Goal: Task Accomplishment & Management: Use online tool/utility

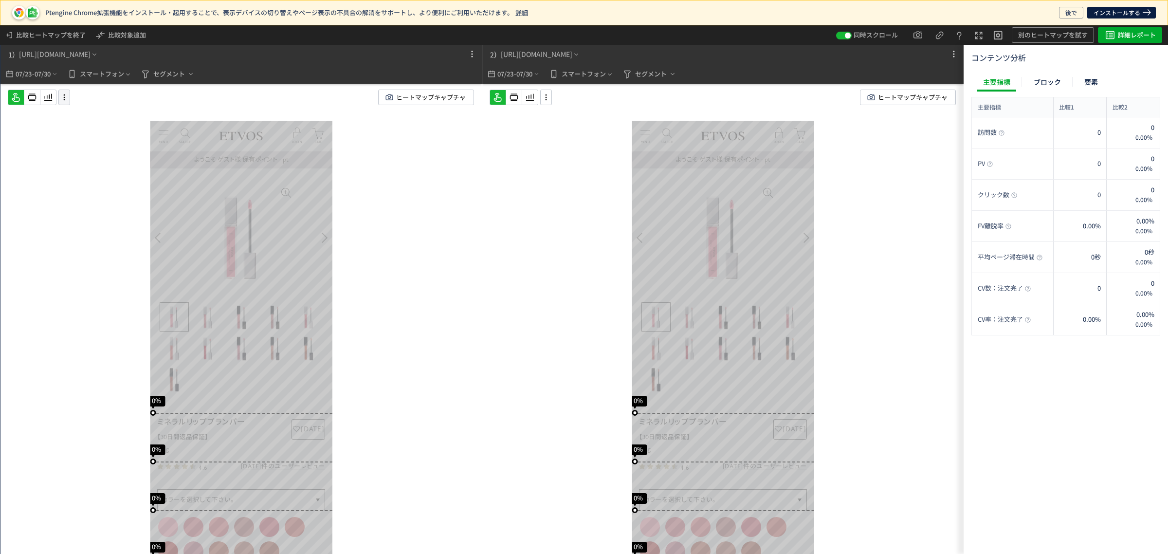
click at [64, 103] on div at bounding box center [64, 98] width 12 height 16
click at [40, 98] on div at bounding box center [48, 98] width 17 height 16
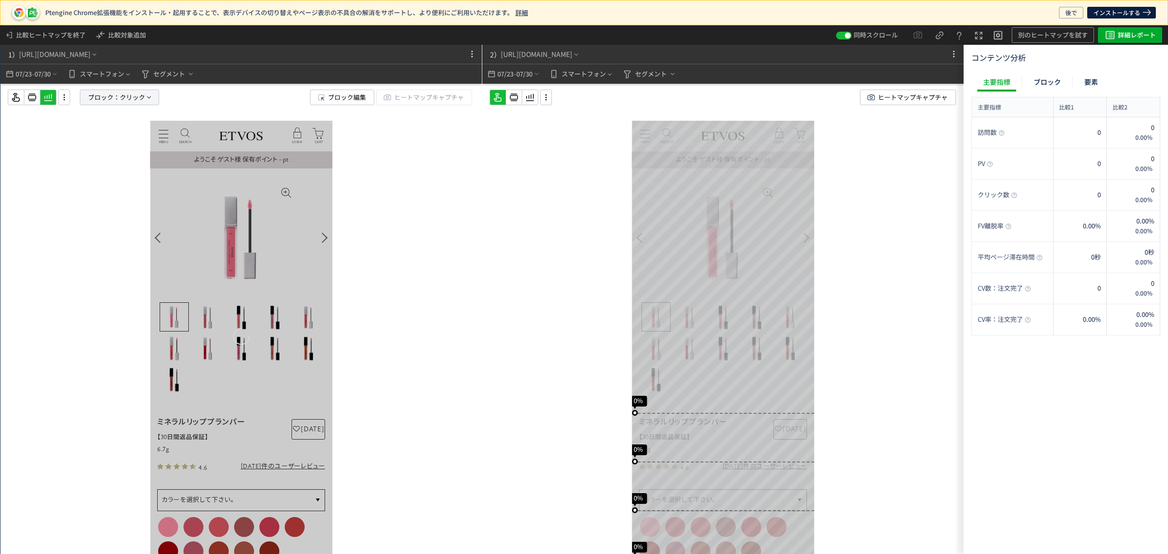
click at [118, 98] on span "ブロック：" at bounding box center [104, 97] width 32 height 15
click at [89, 149] on span "要素" at bounding box center [85, 148] width 15 height 9
click at [88, 185] on span "クリック" at bounding box center [92, 181] width 25 height 9
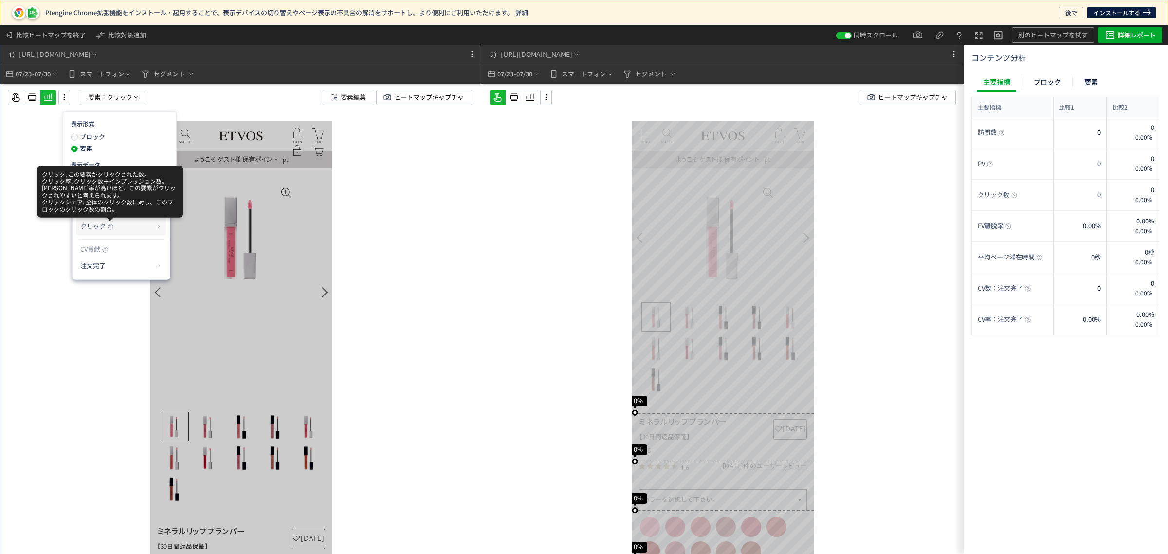
click at [112, 228] on icon at bounding box center [111, 227] width 6 height 6
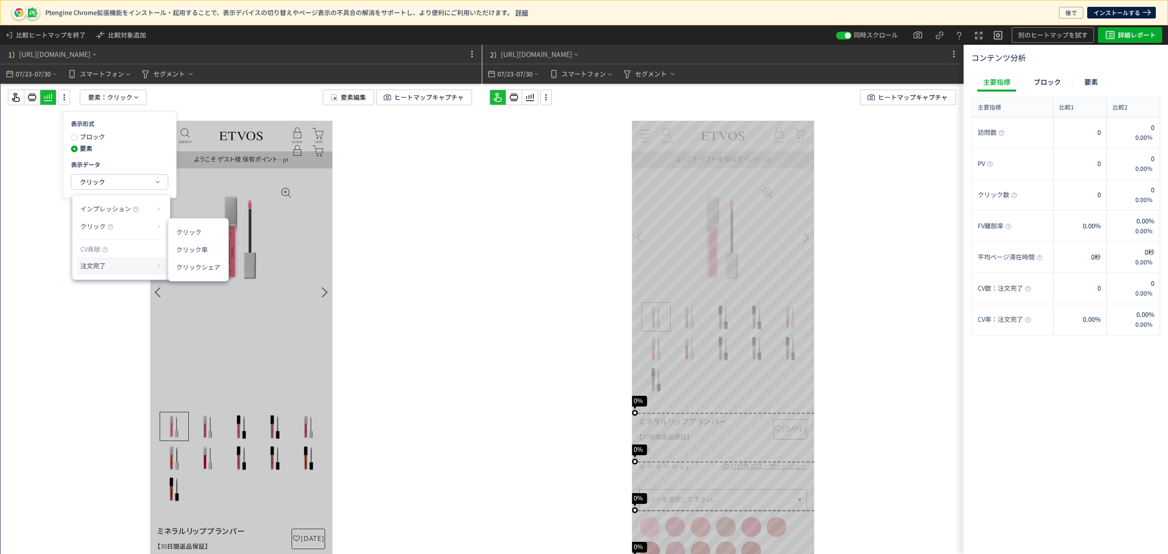
click at [112, 267] on p "注文完了" at bounding box center [117, 266] width 74 height 17
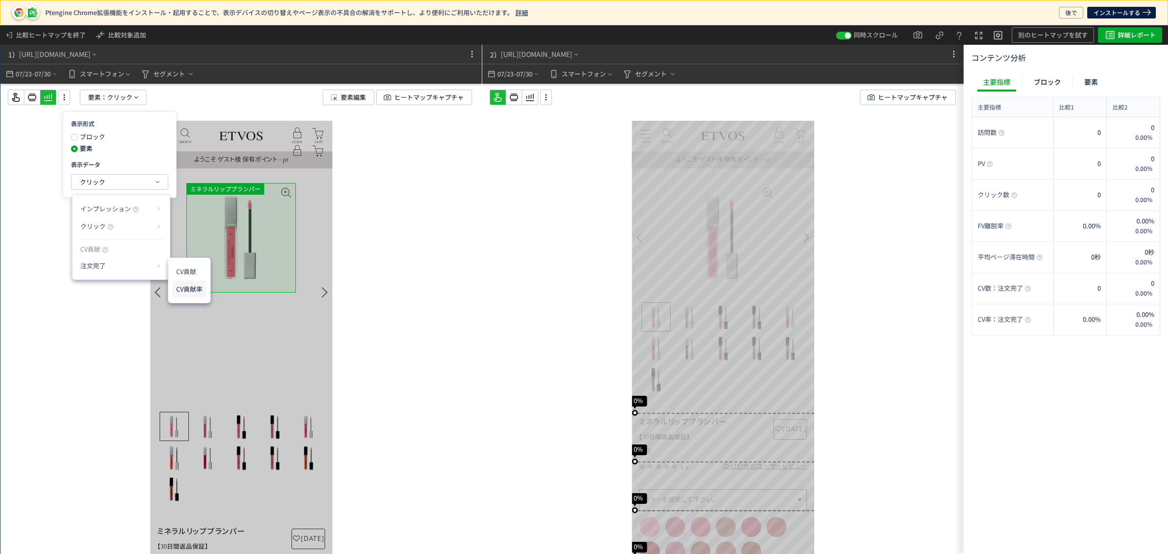
click at [201, 292] on li "CV貢献率" at bounding box center [189, 289] width 34 height 18
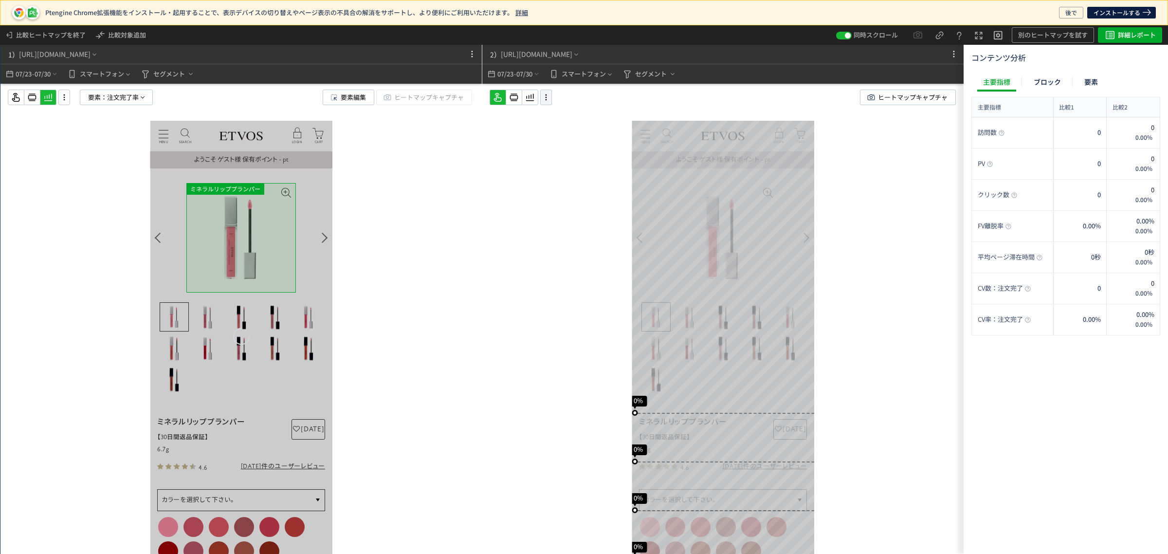
click at [546, 97] on icon at bounding box center [546, 97] width 12 height 11
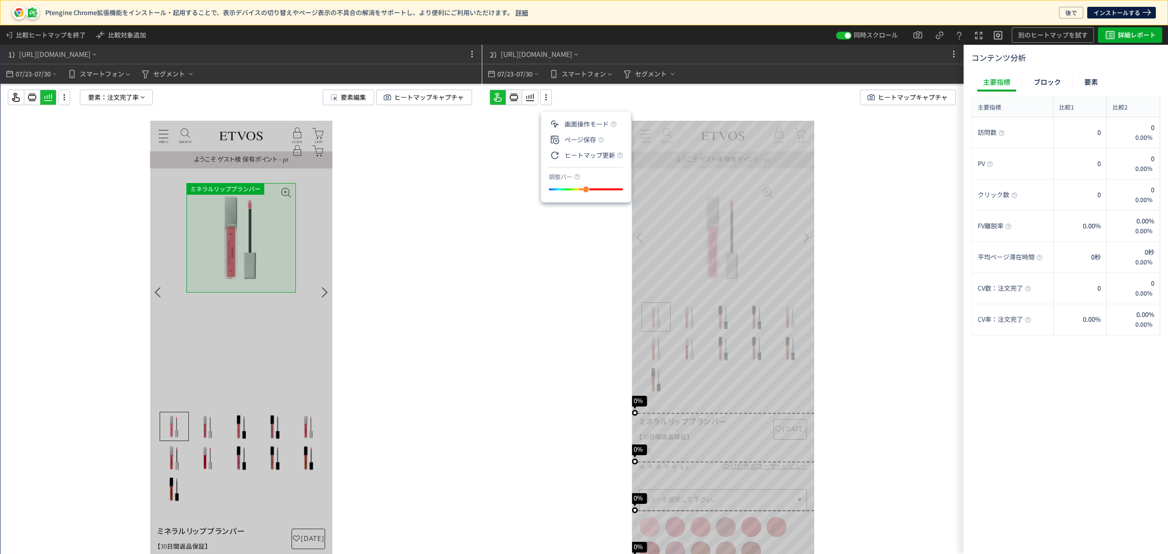
click at [517, 97] on icon at bounding box center [514, 98] width 12 height 12
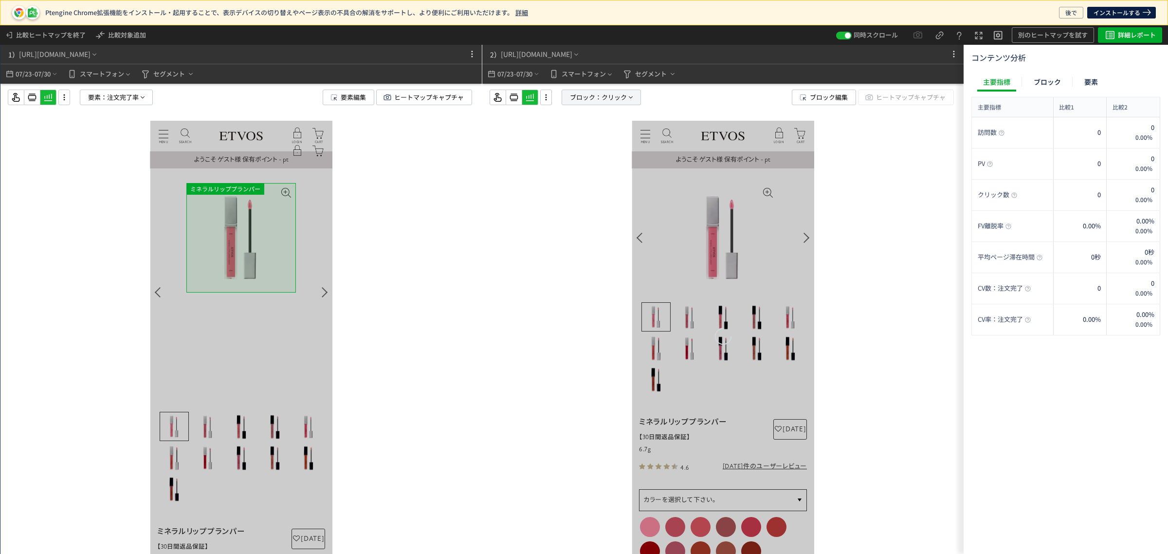
click at [595, 95] on span "ブロック：" at bounding box center [586, 97] width 32 height 15
click at [560, 149] on span "要素" at bounding box center [567, 148] width 15 height 9
click at [554, 186] on button "クリック" at bounding box center [602, 182] width 96 height 15
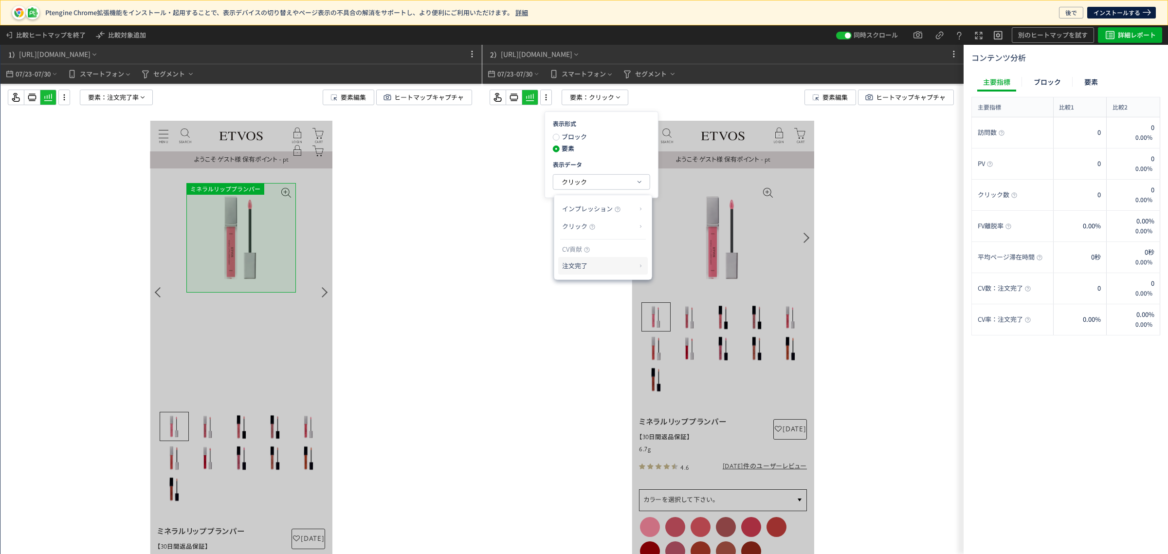
click at [575, 265] on p "注文完了" at bounding box center [599, 266] width 74 height 17
click at [661, 290] on li "CV貢献率" at bounding box center [671, 289] width 34 height 18
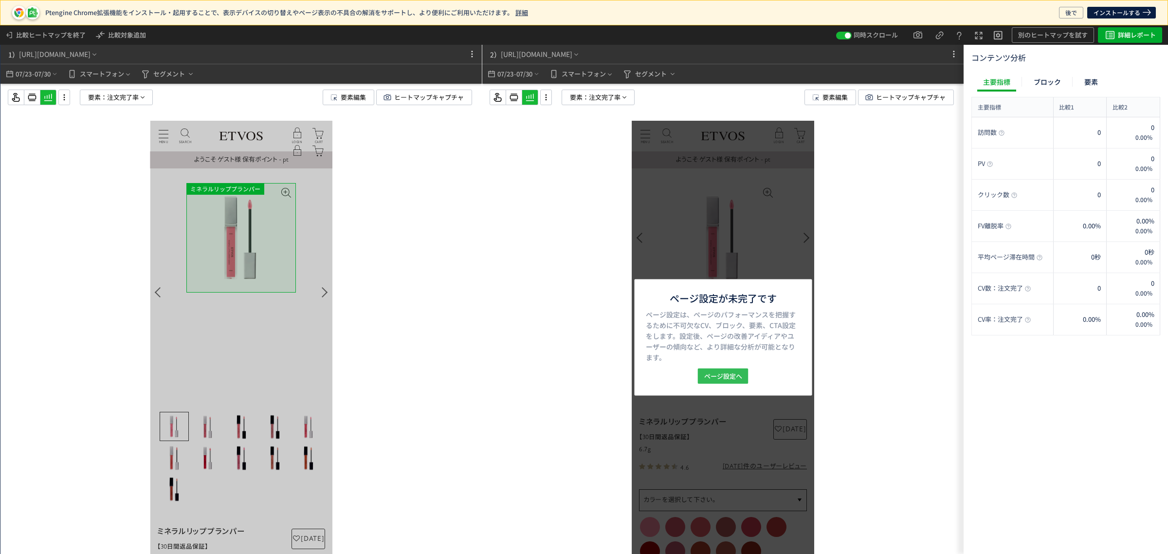
click at [736, 377] on span "ページ設定へ" at bounding box center [723, 377] width 38 height 16
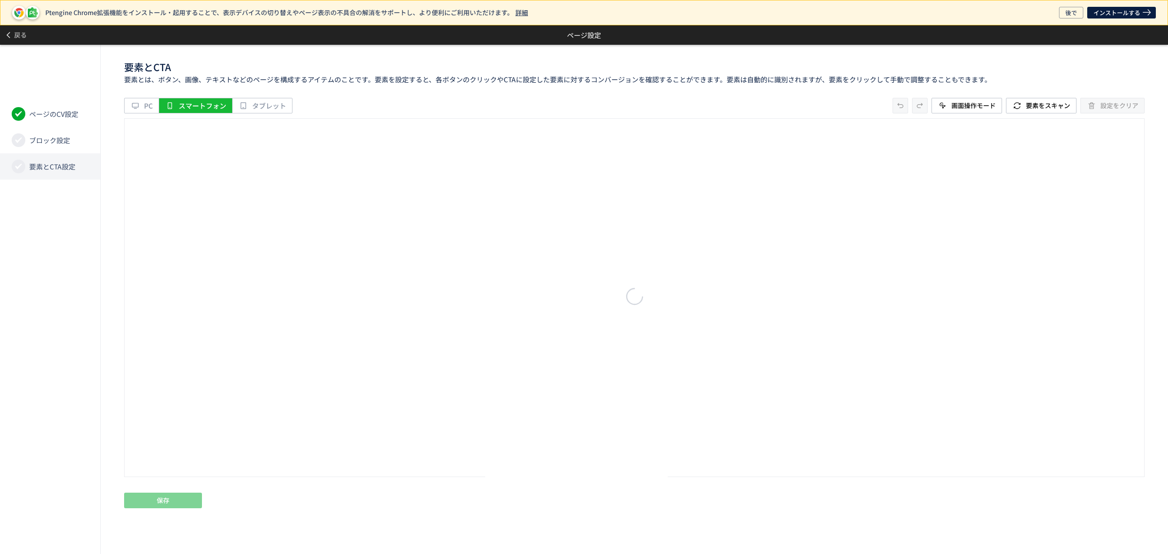
click at [80, 165] on li "要素とCTA設定" at bounding box center [50, 166] width 100 height 26
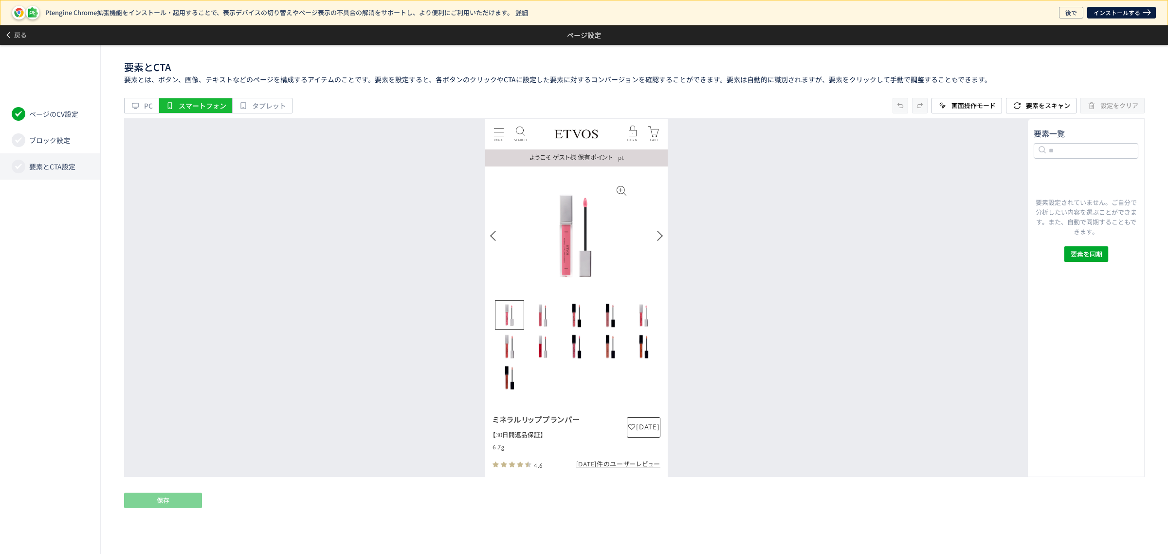
click at [90, 154] on li "要素とCTA設定" at bounding box center [50, 166] width 100 height 26
click at [22, 166] on icon at bounding box center [19, 167] width 10 height 10
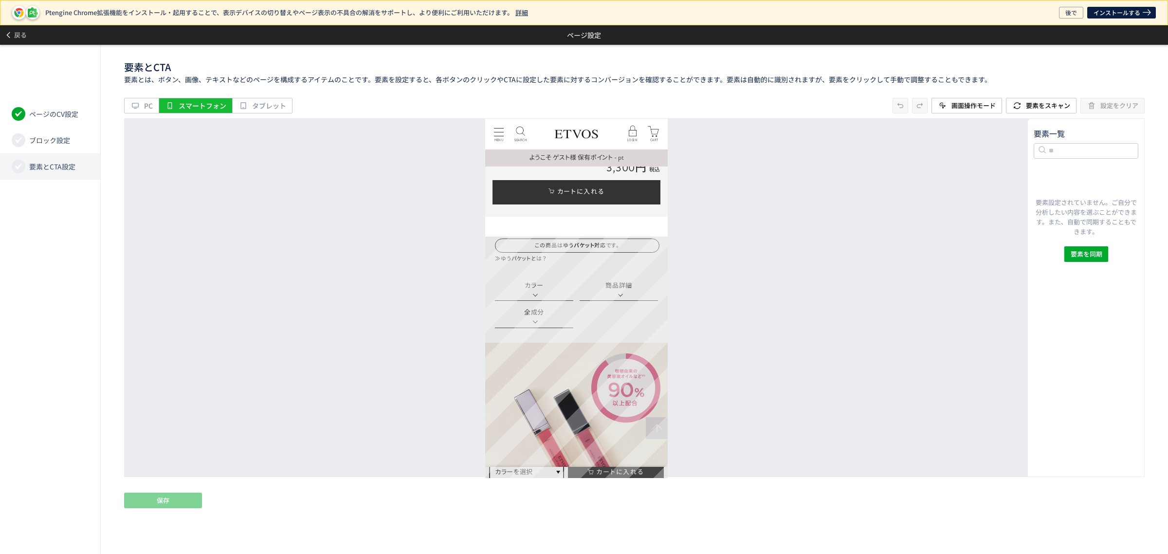
scroll to position [426, 0]
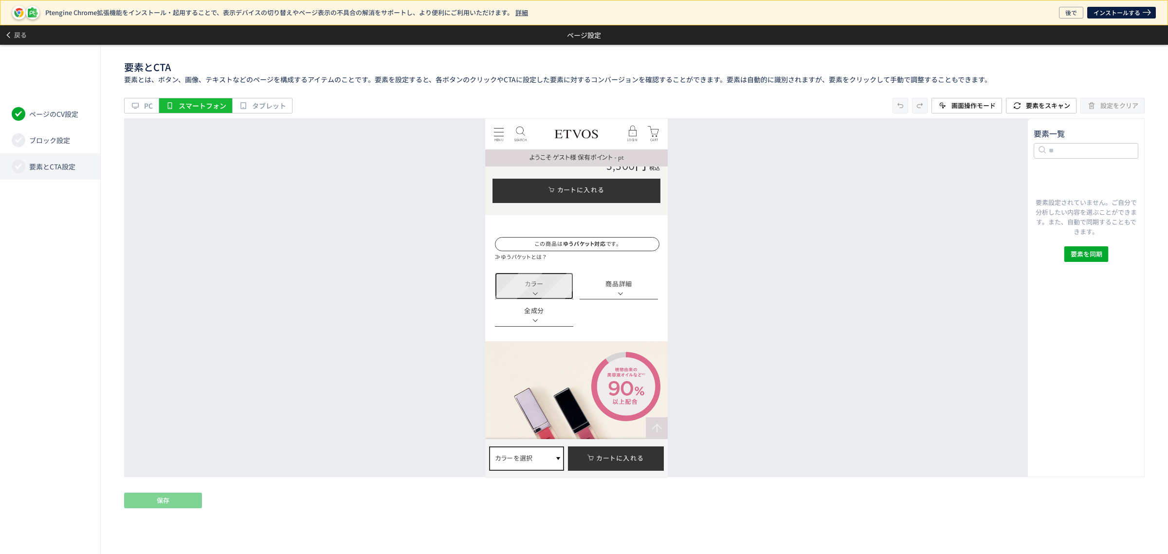
click at [557, 292] on link "カラー" at bounding box center [534, 285] width 78 height 27
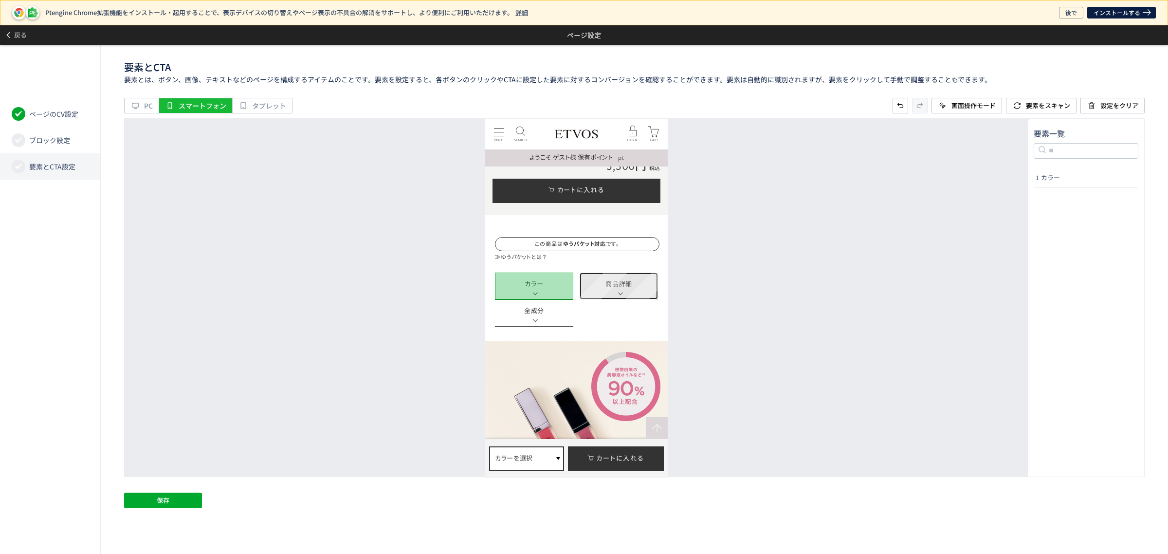
click at [594, 288] on link "商品詳細" at bounding box center [618, 285] width 78 height 27
click at [565, 311] on link "全成分" at bounding box center [534, 312] width 78 height 27
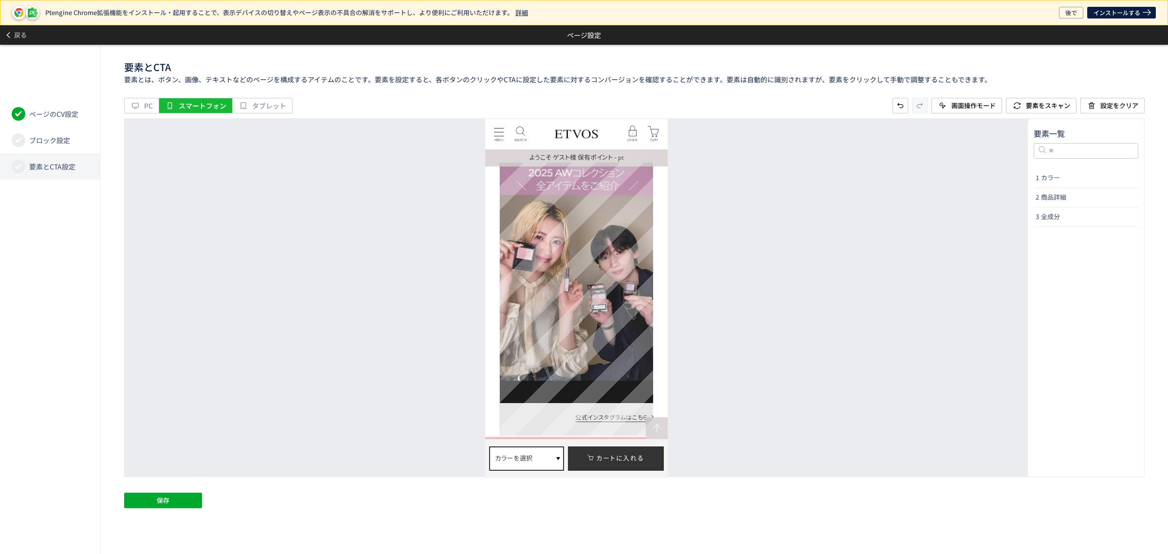
scroll to position [1278, 0]
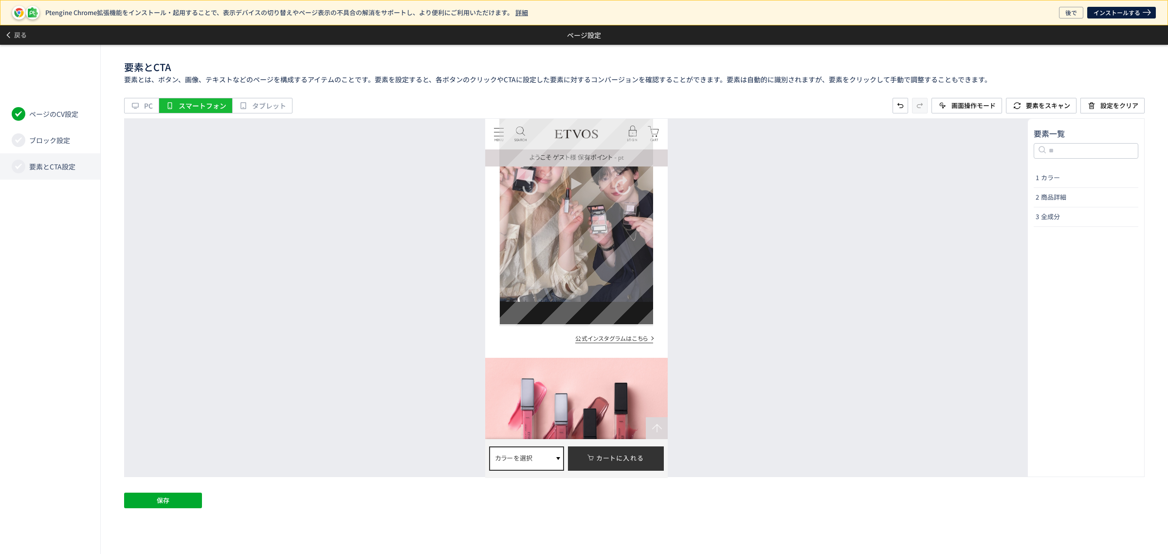
click at [581, 279] on div "Video Player" at bounding box center [576, 187] width 154 height 273
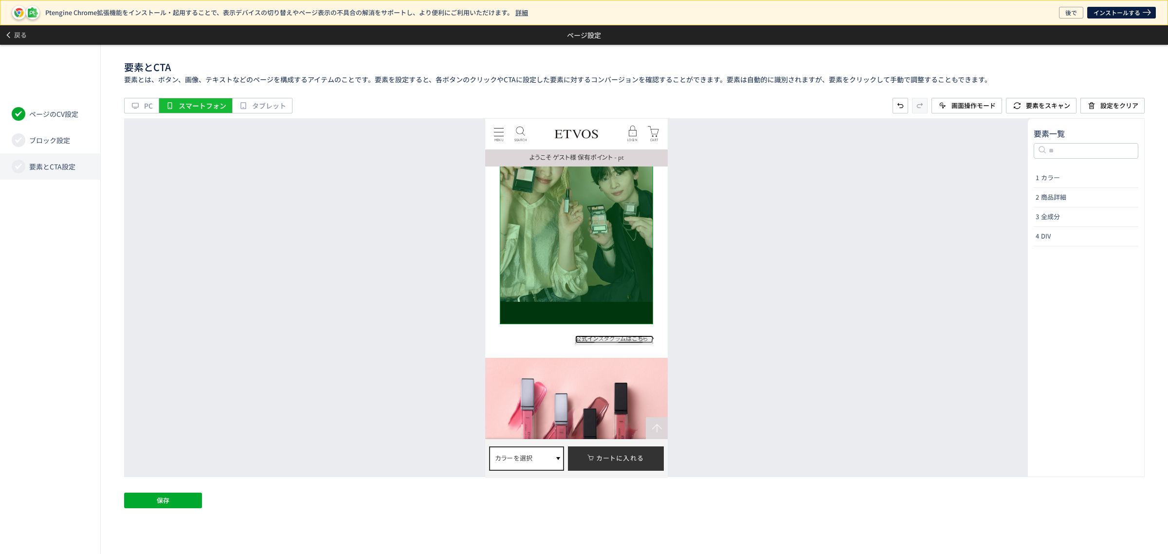
click at [608, 339] on link "公式インスタグラムはこちら" at bounding box center [614, 338] width 78 height 7
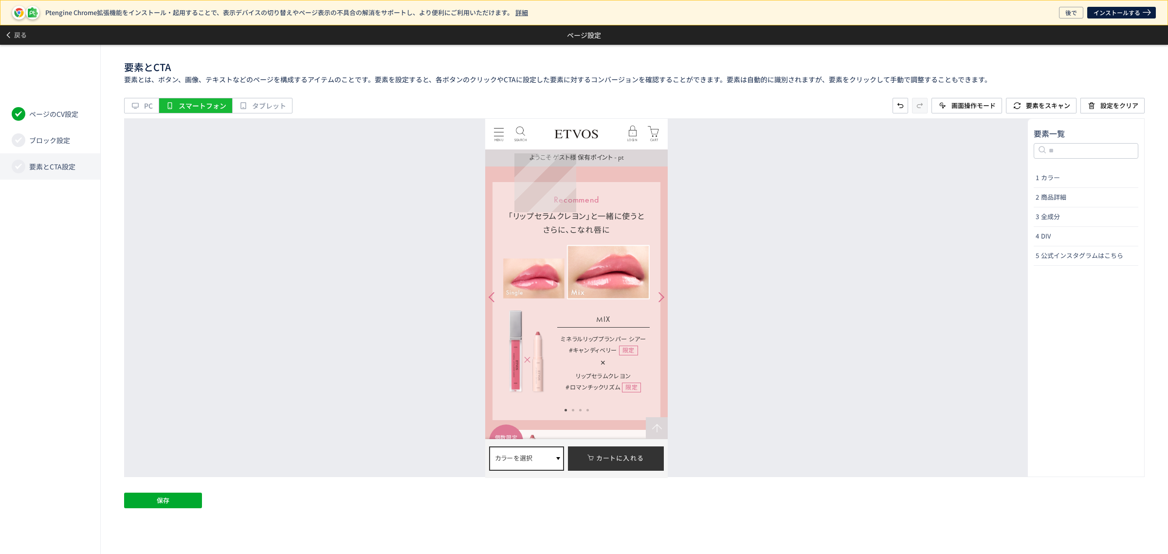
scroll to position [1947, 0]
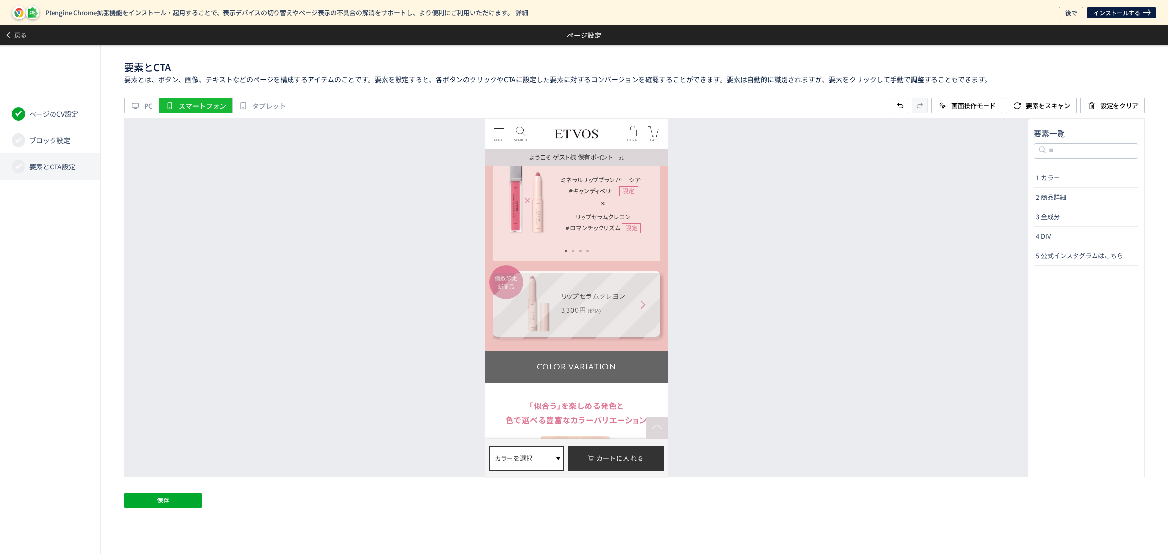
click at [652, 275] on div "個数限定 新商品 リップセラムクレヨン 3,300円 (税込)" at bounding box center [576, 303] width 168 height 66
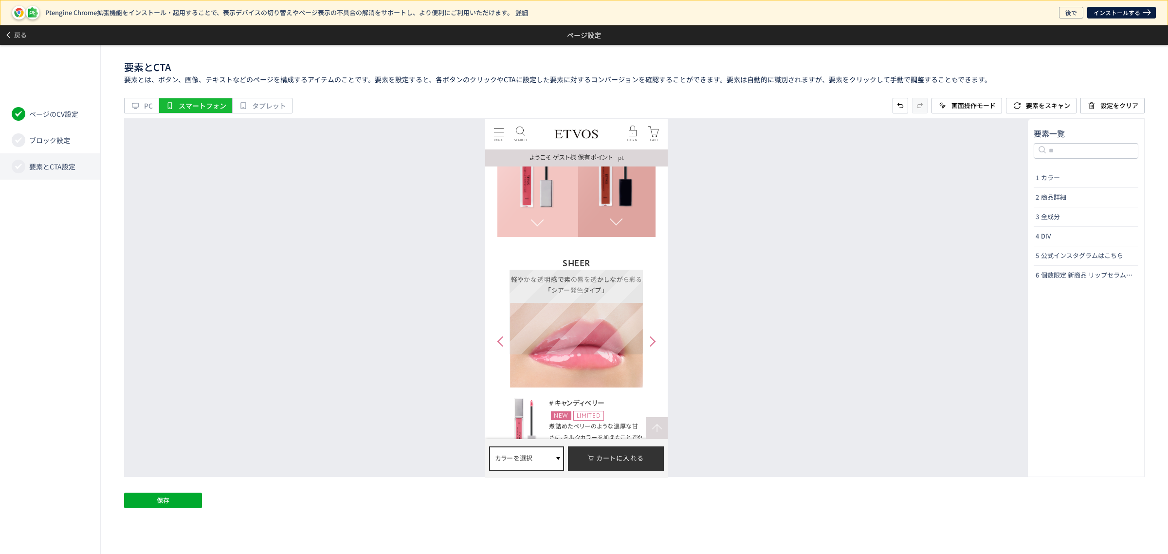
scroll to position [2495, 0]
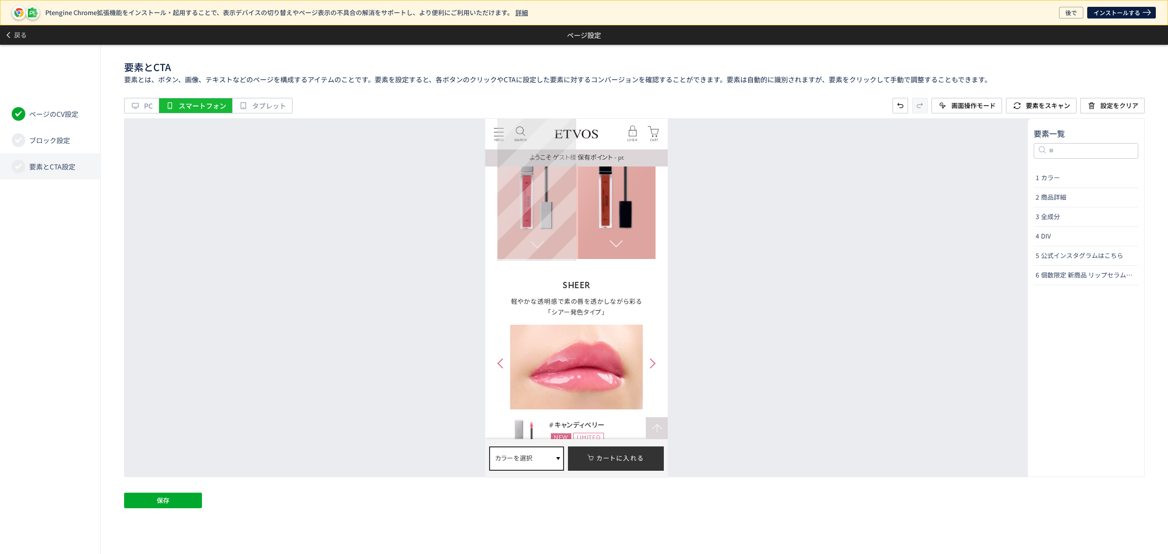
click at [574, 225] on div "SHEER 使用色：アップルレッド さりげなく映える 透明感のある唇を装う シアータイプ クリアな発色 リップクリーム代わりに" at bounding box center [536, 103] width 79 height 309
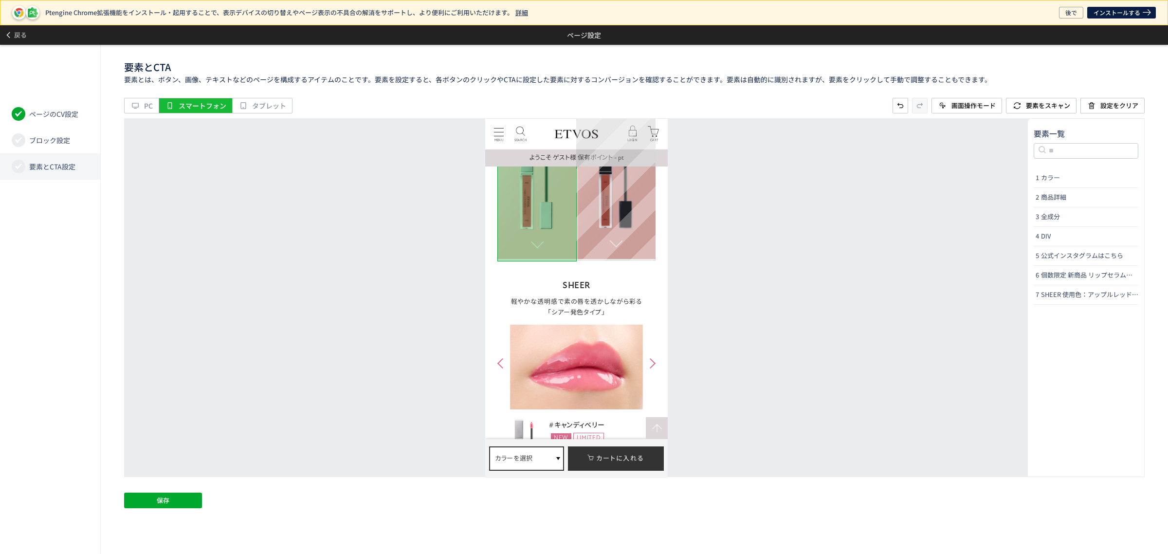
click at [650, 232] on div "DEEP 使用色：ベイクドマロン きちんと発色し 大人っぽい唇を演出する ディープタイプ 高発色 1本でぷっくりした唇へ" at bounding box center [615, 103] width 79 height 309
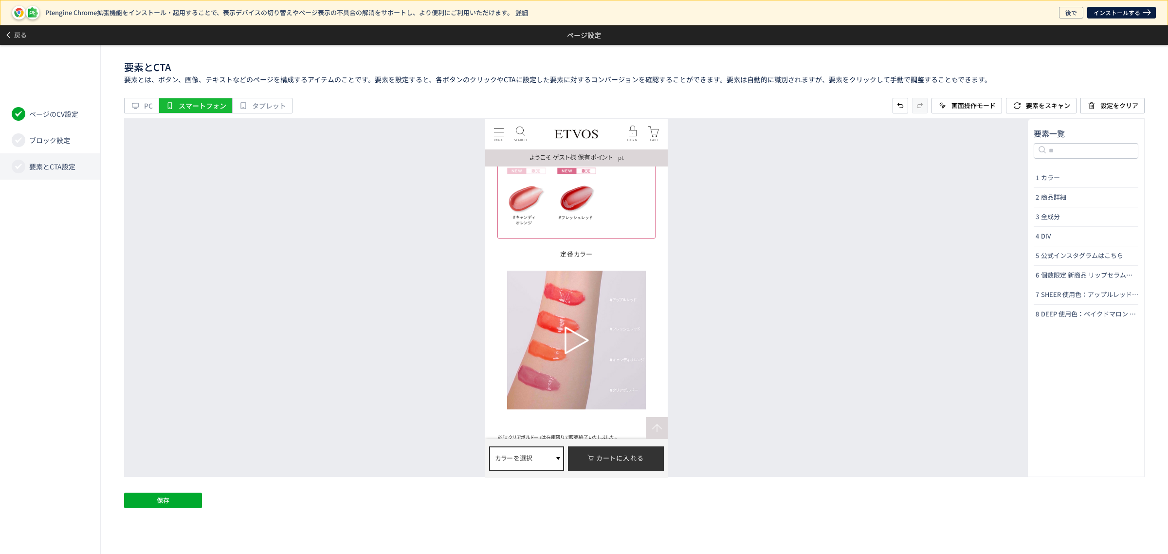
scroll to position [2799, 0]
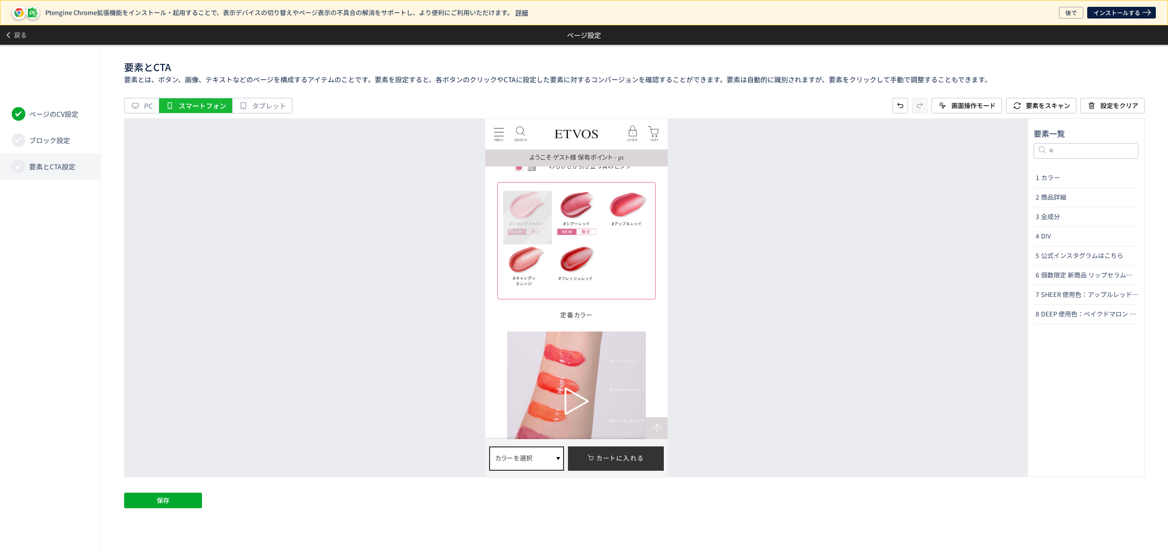
click at [529, 215] on div "名前の変更 CTAに設定" at bounding box center [527, 218] width 49 height 54
click at [573, 213] on div "名前の変更 CTAに設定" at bounding box center [578, 218] width 49 height 54
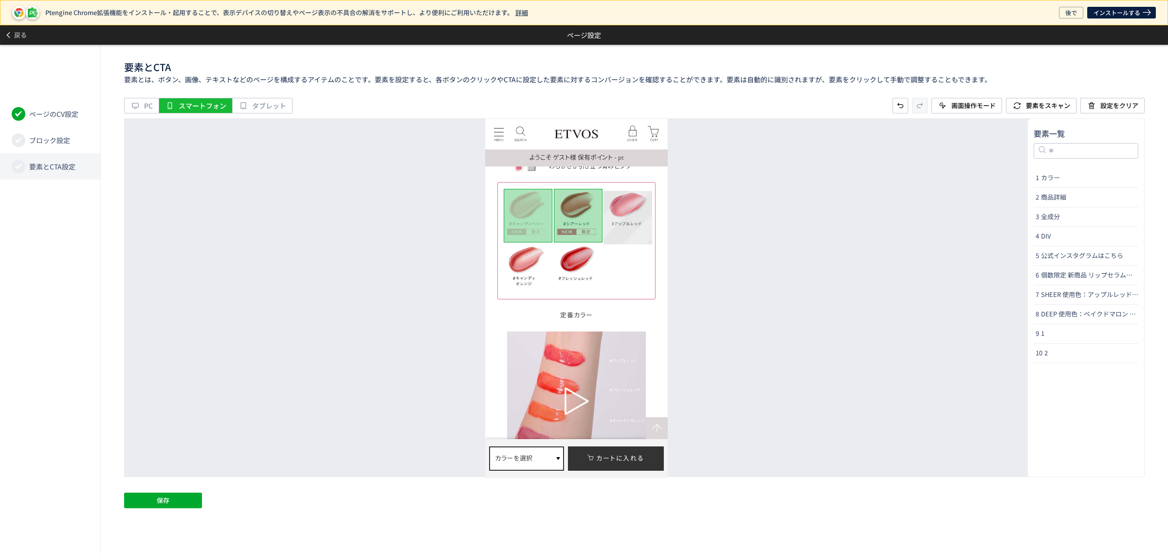
click at [631, 212] on div "名前の変更 CTAに設定" at bounding box center [628, 218] width 49 height 54
click at [532, 252] on div "名前の変更 CTAに設定" at bounding box center [527, 271] width 49 height 54
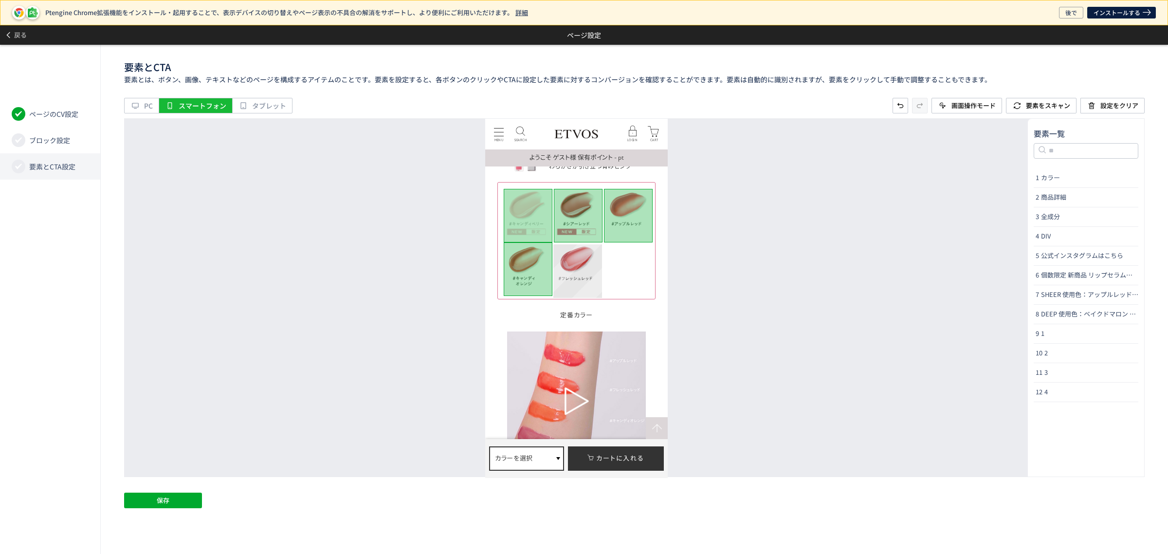
click at [566, 252] on div "名前の変更 CTAに設定" at bounding box center [578, 271] width 49 height 54
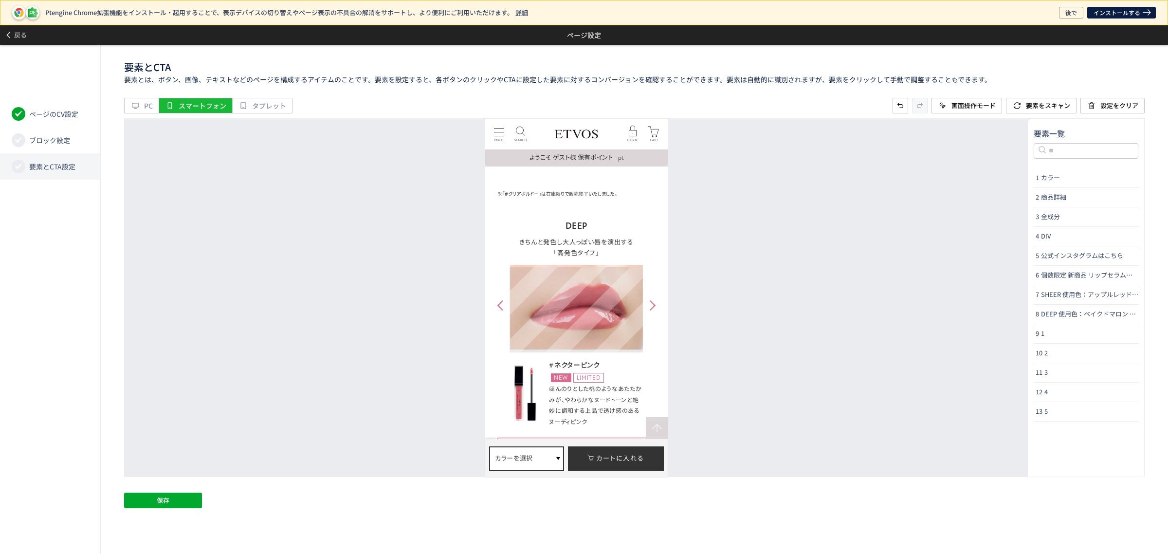
scroll to position [3286, 0]
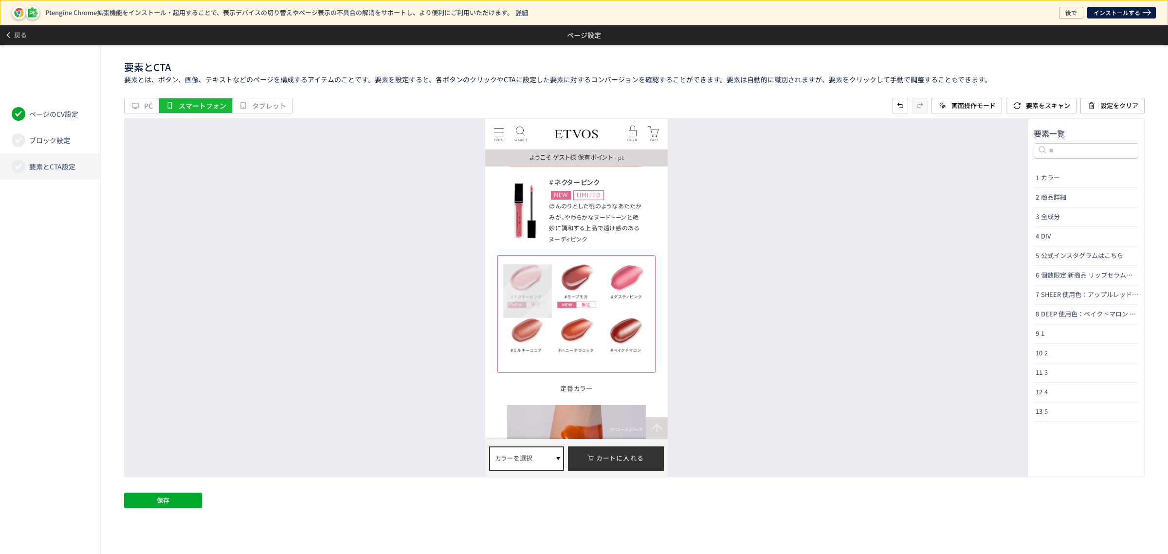
click at [527, 276] on div "名前の変更 CTAに設定" at bounding box center [527, 291] width 49 height 54
click at [573, 276] on div "名前の変更 CTAに設定" at bounding box center [578, 291] width 49 height 54
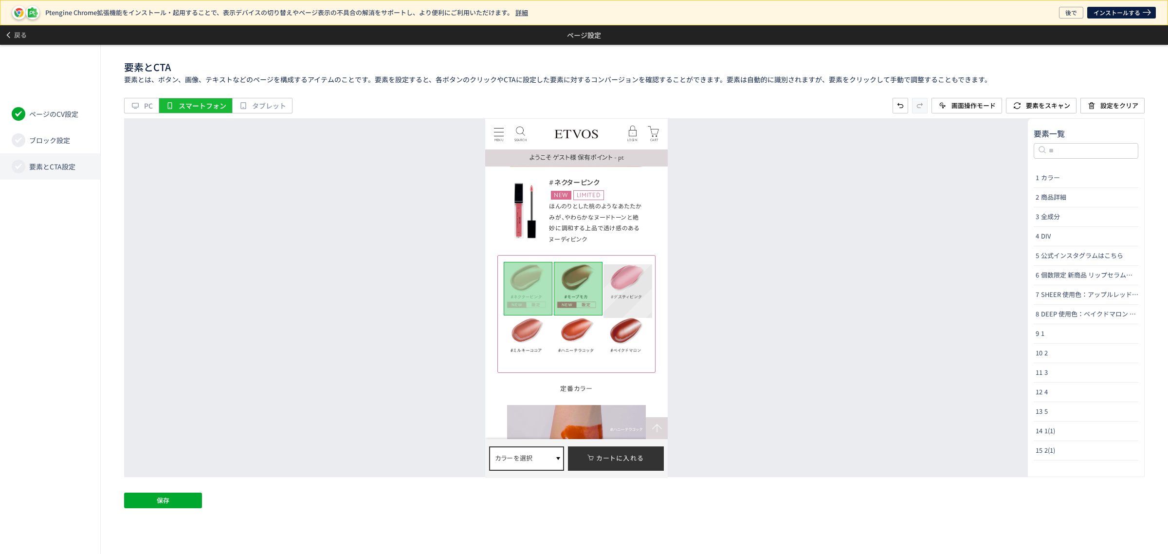
click at [646, 278] on div "名前の変更 CTAに設定" at bounding box center [628, 291] width 49 height 54
click at [626, 334] on div "名前の変更 CTAに設定" at bounding box center [628, 345] width 49 height 54
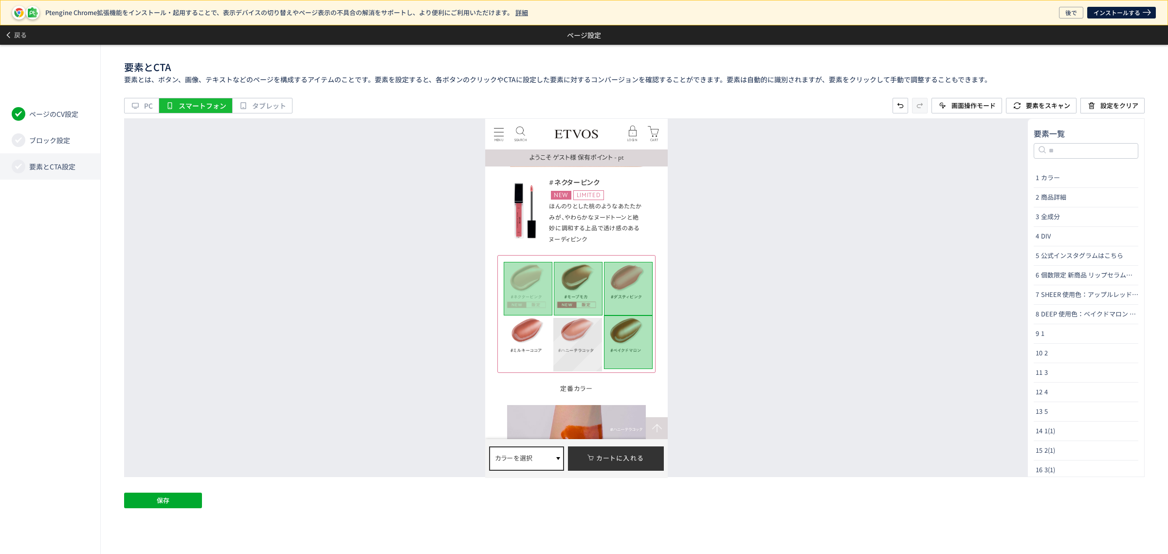
click at [588, 337] on div "名前の変更 CTAに設定" at bounding box center [578, 345] width 49 height 54
click at [534, 339] on div "名前の変更 CTAに設定" at bounding box center [527, 345] width 49 height 54
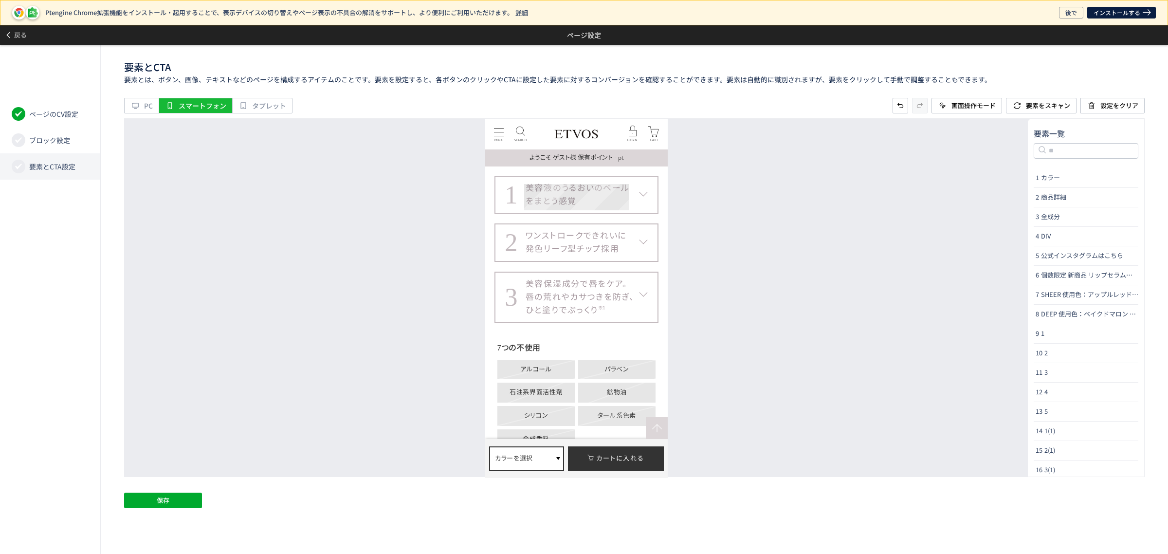
scroll to position [3651, 0]
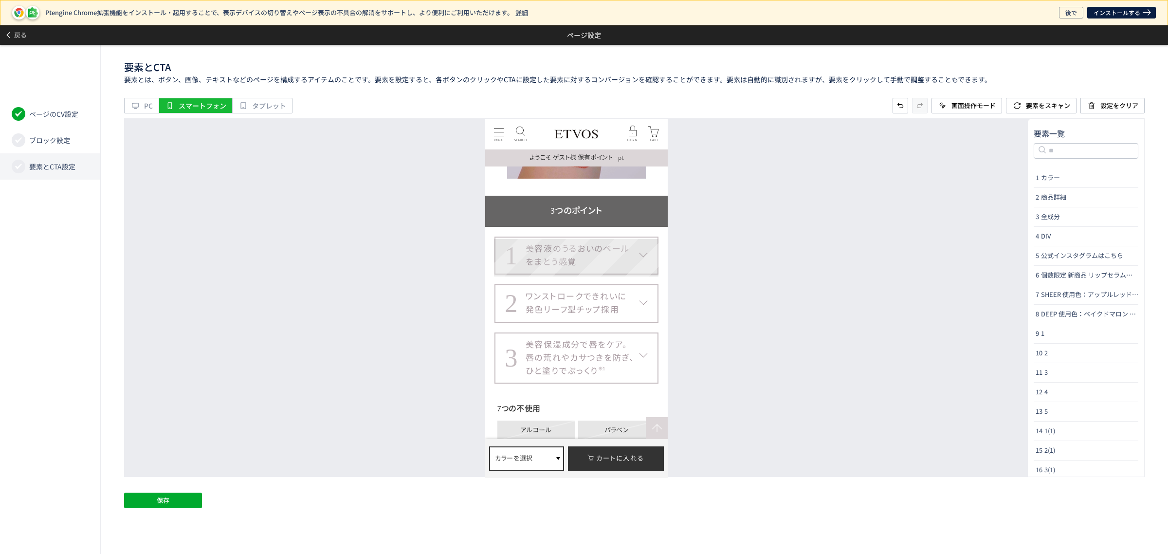
click at [657, 256] on dt "1 美容液のうるおいのベール をまとう感覚" at bounding box center [576, 255] width 165 height 38
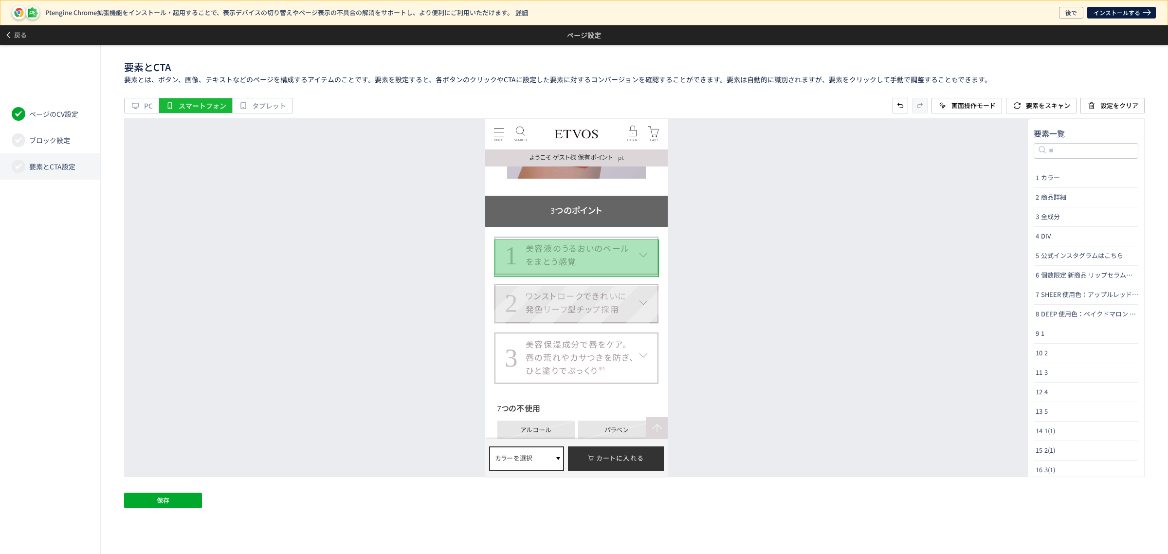
click at [655, 292] on dt "2 ワンストロークできれいに 発色リーフ型チップ採用" at bounding box center [576, 303] width 165 height 38
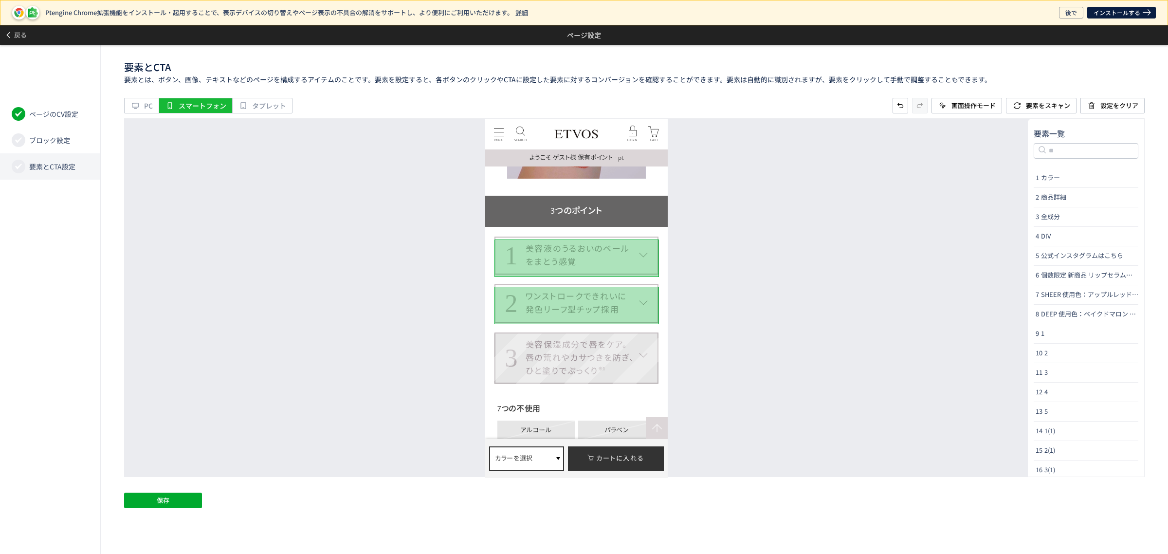
click at [654, 334] on dt "3 美容保湿成分で唇をケア。 唇の荒れやカサつきを防ぎ、 ひと塗りでぷっくり ※1" at bounding box center [576, 358] width 165 height 52
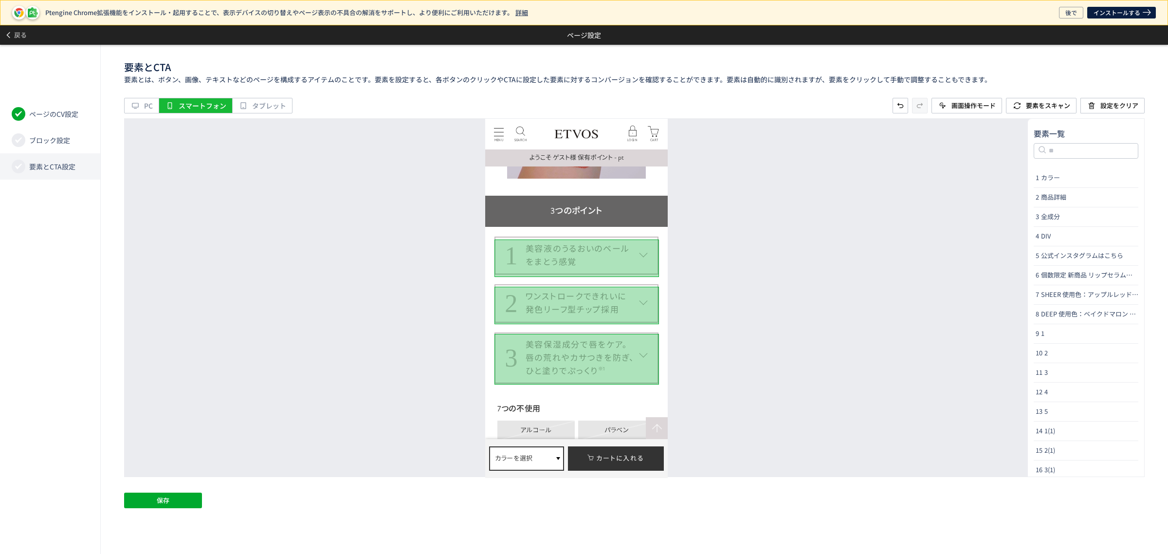
click at [119, 500] on div "要素とCTA 要素とは、ボタン、画像、テキストなどのページを構成するアイテムのことです。要素を設定すると、各ボタンのクリックやCTAに設定した要素に対するコン…" at bounding box center [635, 299] width 1068 height 509
click at [135, 497] on button "保存" at bounding box center [163, 501] width 78 height 16
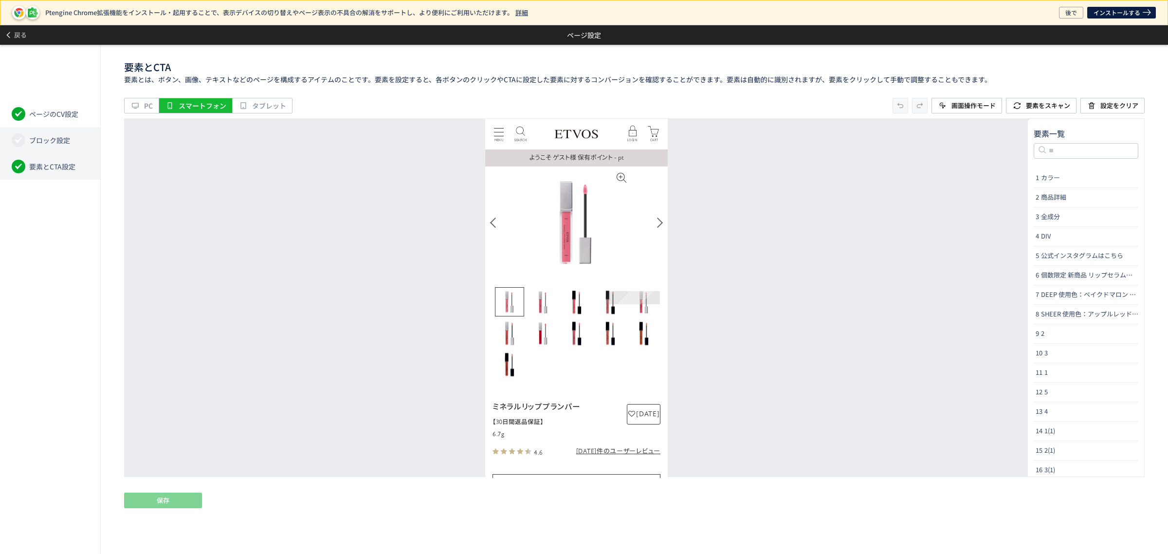
scroll to position [0, 0]
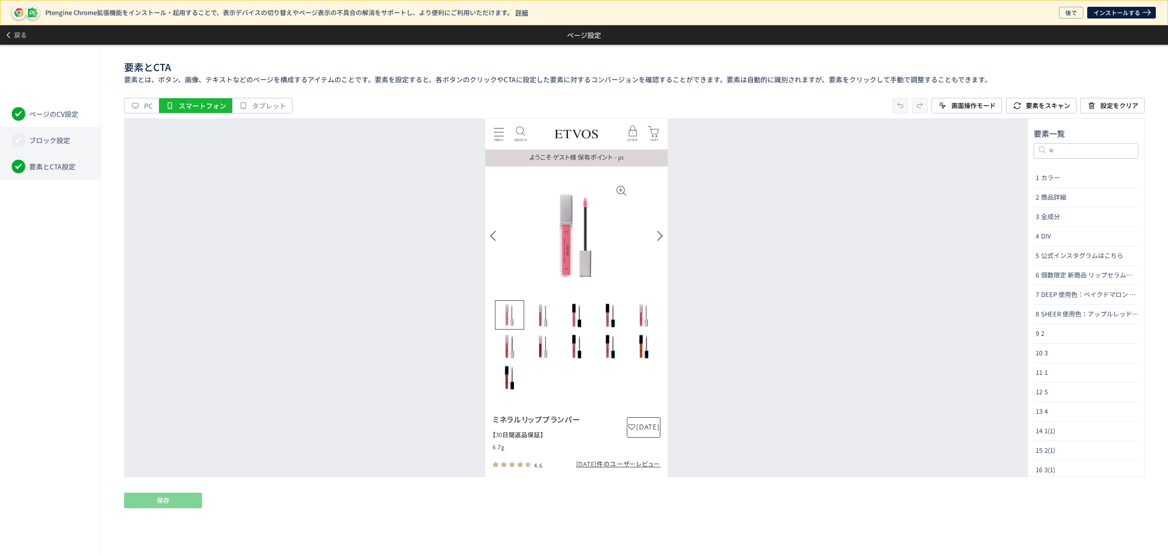
click at [50, 134] on li "ブロック設定" at bounding box center [50, 140] width 100 height 26
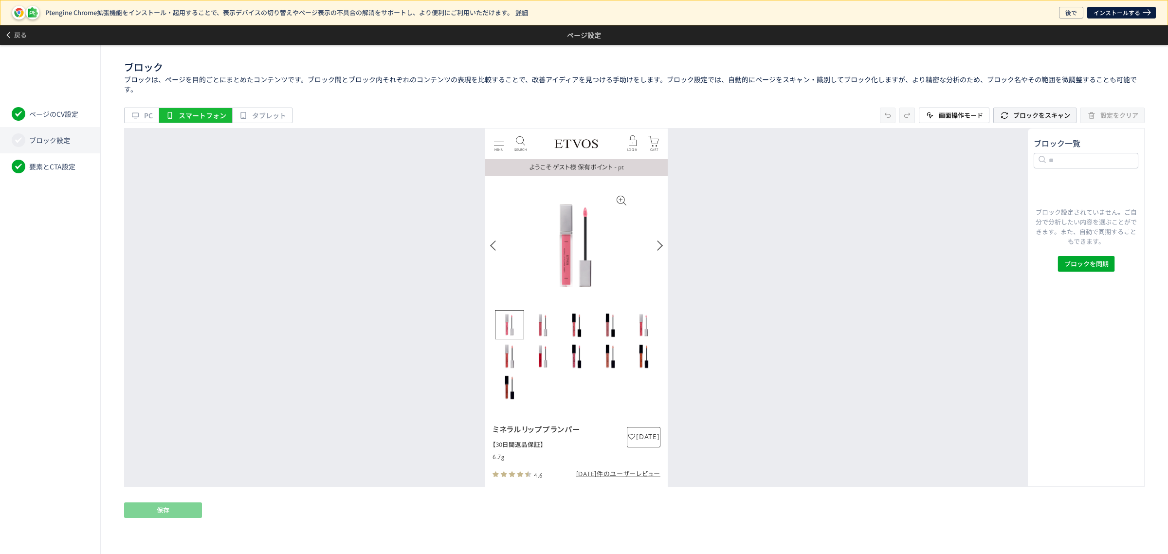
click at [1039, 116] on span "ブロックをスキャン" at bounding box center [1042, 115] width 57 height 9
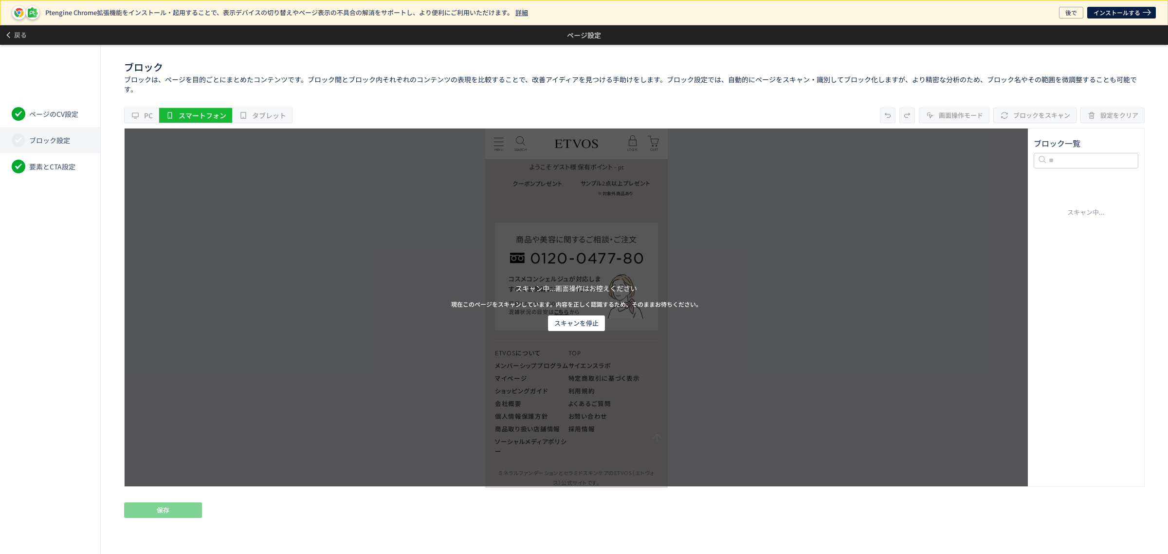
scroll to position [6660, 0]
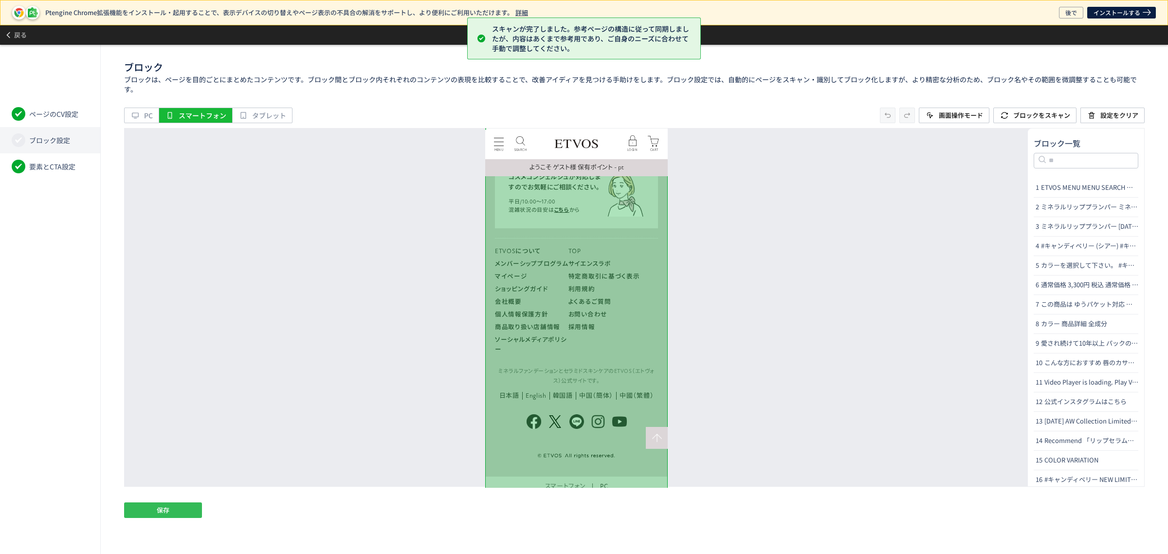
click at [175, 507] on button "保存" at bounding box center [163, 510] width 78 height 16
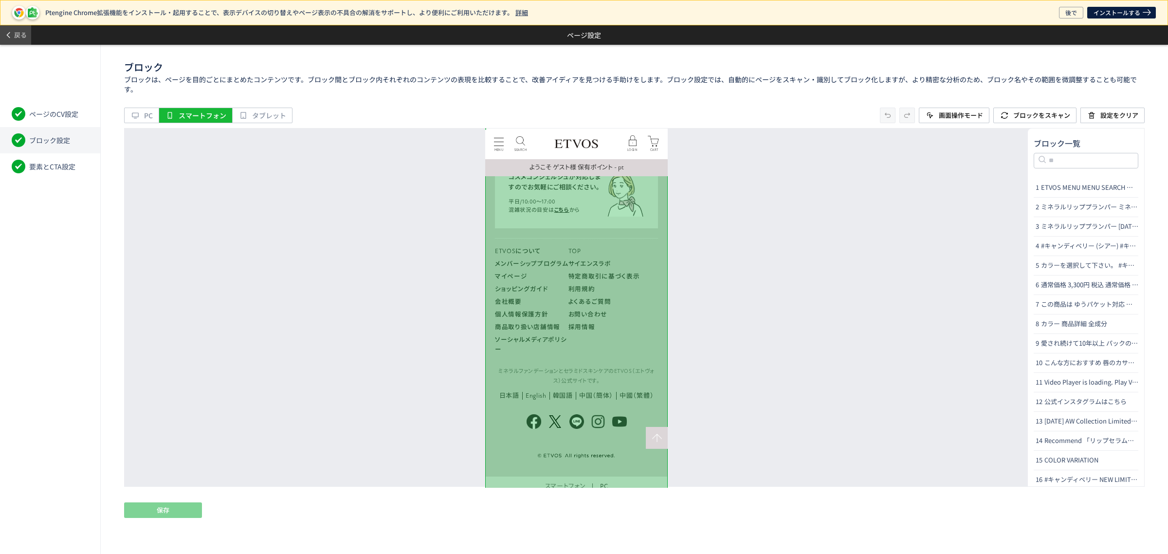
click at [12, 29] on span at bounding box center [9, 34] width 10 height 17
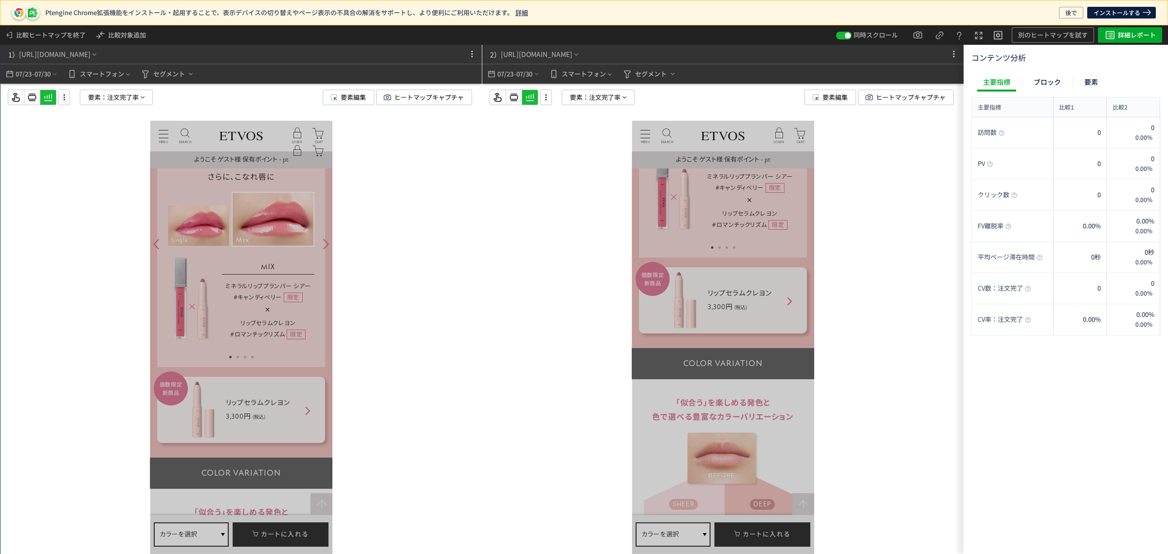
scroll to position [0, 0]
